Goal: Information Seeking & Learning: Learn about a topic

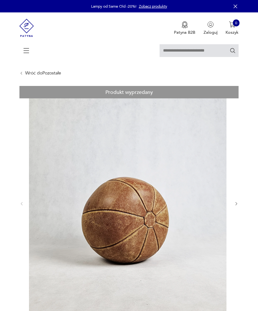
click at [25, 48] on icon at bounding box center [26, 51] width 22 height 22
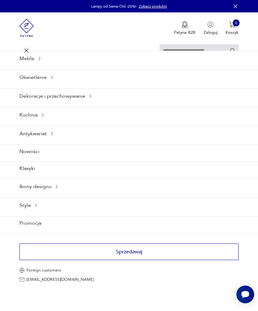
click at [24, 194] on div "Ikony designu" at bounding box center [129, 187] width 258 height 16
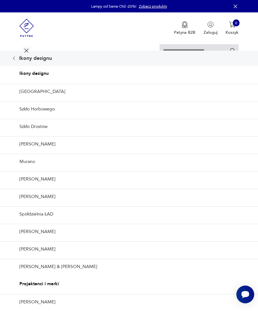
click at [33, 81] on p "Ikony designu" at bounding box center [129, 73] width 258 height 15
click at [15, 61] on icon at bounding box center [13, 58] width 5 height 5
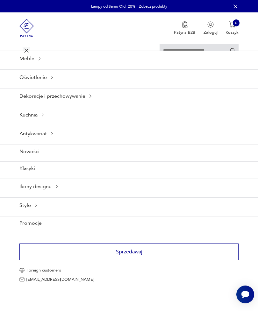
click at [47, 142] on div "Antykwariat" at bounding box center [129, 134] width 258 height 16
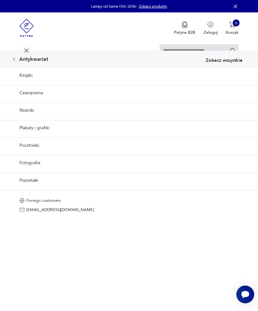
click at [24, 188] on link "Pozostałe" at bounding box center [129, 181] width 258 height 16
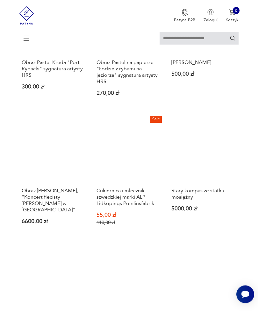
scroll to position [497, 0]
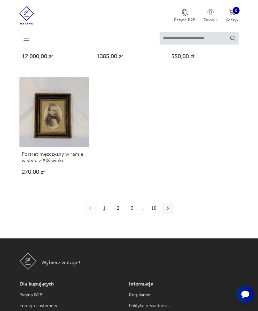
click at [119, 214] on button "2" at bounding box center [118, 208] width 11 height 11
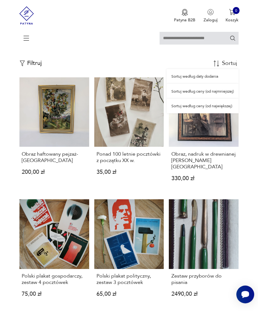
scroll to position [147, 0]
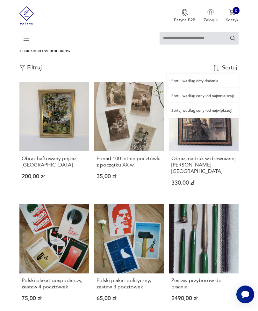
click at [226, 103] on div "Sortuj według ceny (od najmniejszej)" at bounding box center [203, 95] width 72 height 15
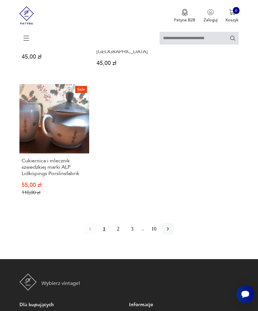
scroll to position [774, 0]
click at [116, 235] on button "2" at bounding box center [118, 228] width 11 height 11
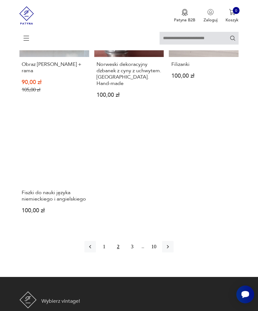
scroll to position [756, 0]
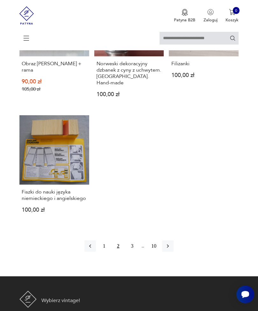
click at [135, 252] on button "3" at bounding box center [132, 246] width 11 height 11
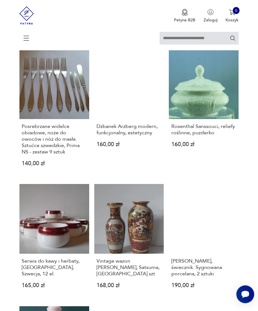
scroll to position [578, 0]
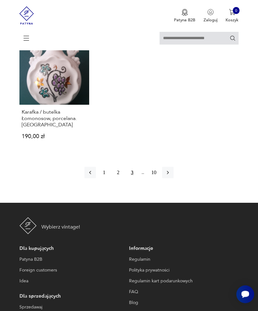
click at [174, 179] on button "button" at bounding box center [167, 172] width 11 height 11
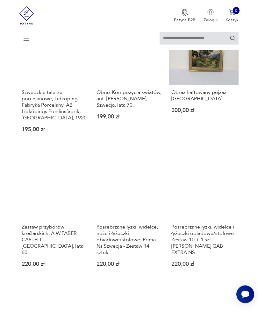
scroll to position [215, 0]
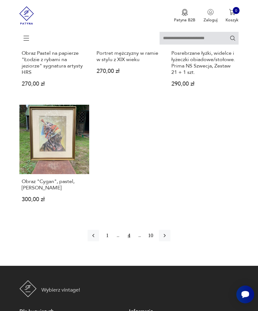
click at [168, 239] on icon "button" at bounding box center [165, 236] width 6 height 6
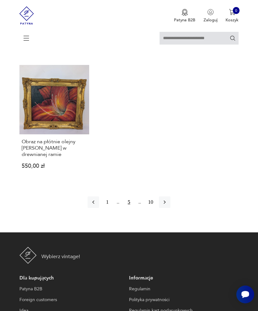
scroll to position [815, 0]
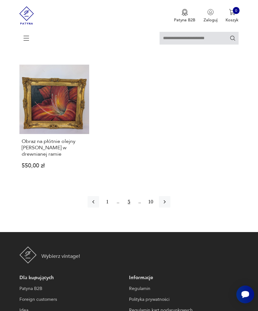
click at [168, 205] on icon "button" at bounding box center [165, 202] width 6 height 6
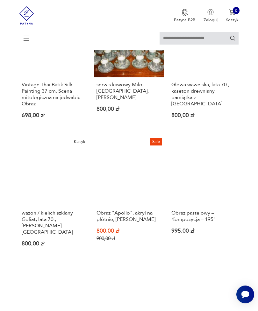
scroll to position [222, 0]
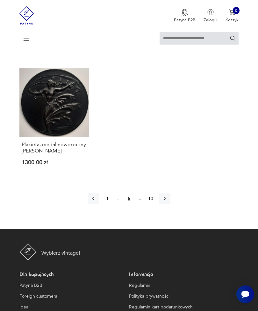
click at [168, 202] on icon "button" at bounding box center [165, 199] width 6 height 6
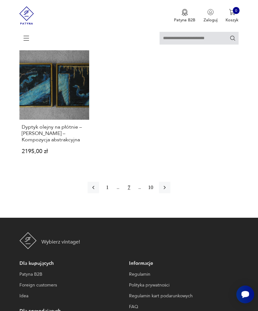
scroll to position [806, 0]
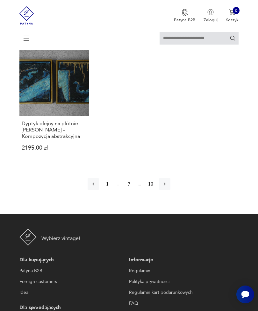
click at [168, 187] on icon "button" at bounding box center [165, 184] width 6 height 6
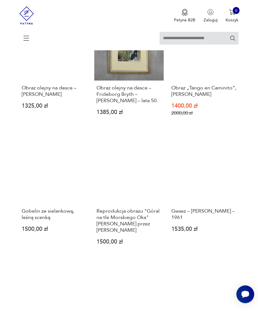
scroll to position [116, 0]
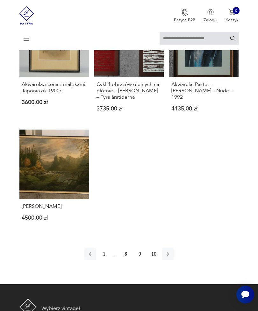
click at [174, 260] on button "button" at bounding box center [167, 254] width 11 height 11
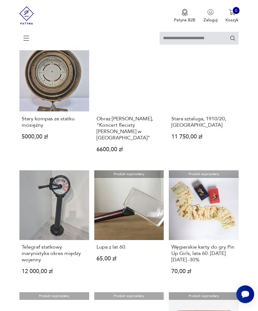
scroll to position [180, 0]
